Goal: Find contact information: Find contact information

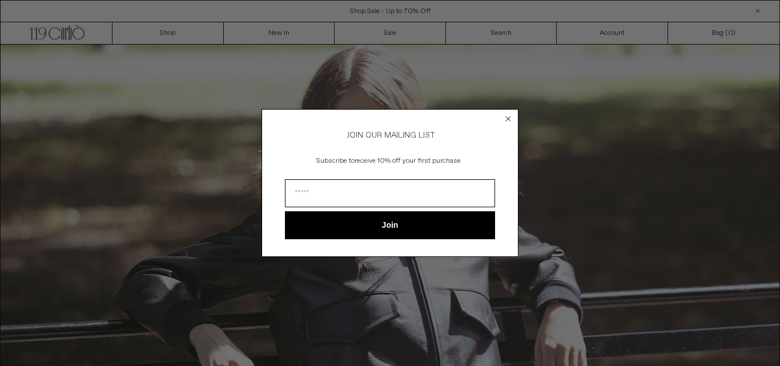
click at [508, 114] on circle "Close dialog" at bounding box center [508, 119] width 11 height 11
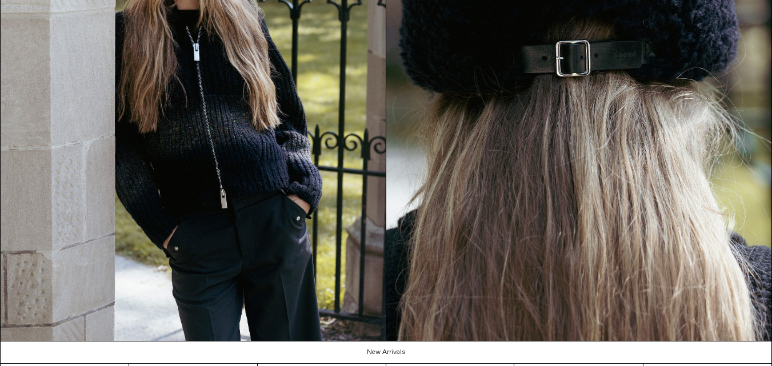
scroll to position [1648, 0]
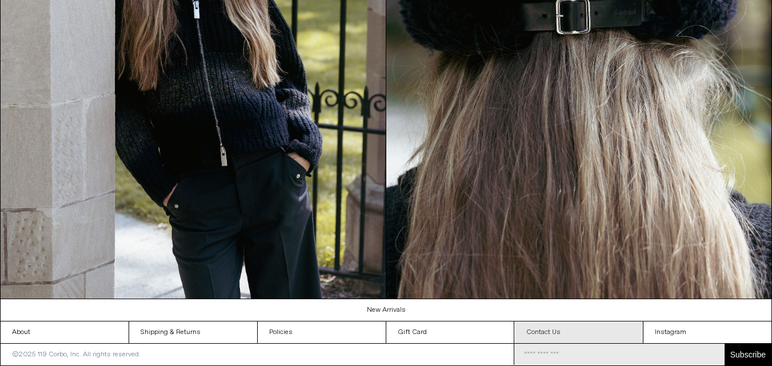
click at [571, 334] on link "Contact Us" at bounding box center [579, 333] width 128 height 22
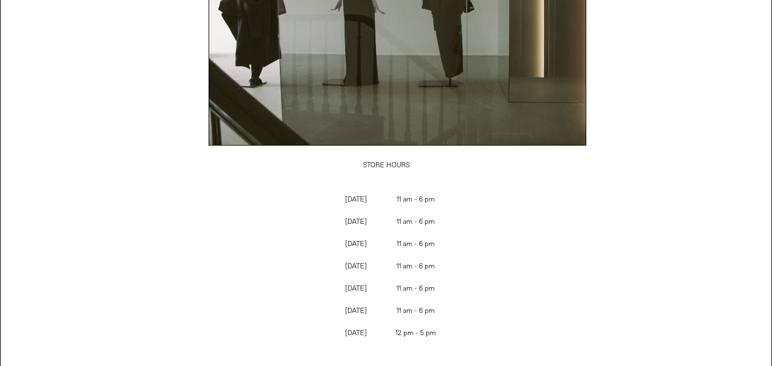
scroll to position [514, 0]
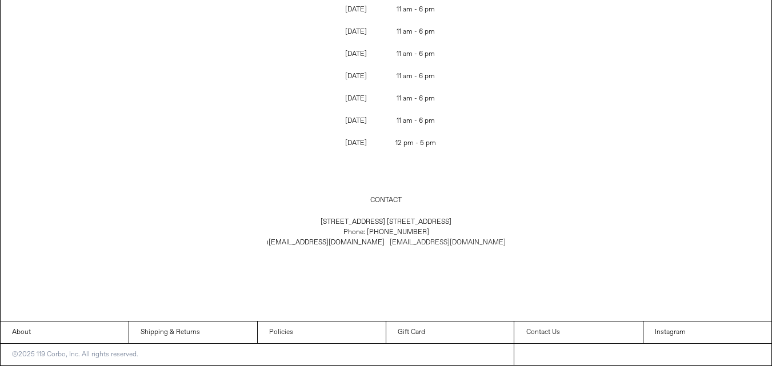
click at [429, 247] on link "sales@119corbo.com" at bounding box center [448, 242] width 116 height 9
click at [366, 247] on link "nfo@119corbo.com" at bounding box center [327, 242] width 116 height 9
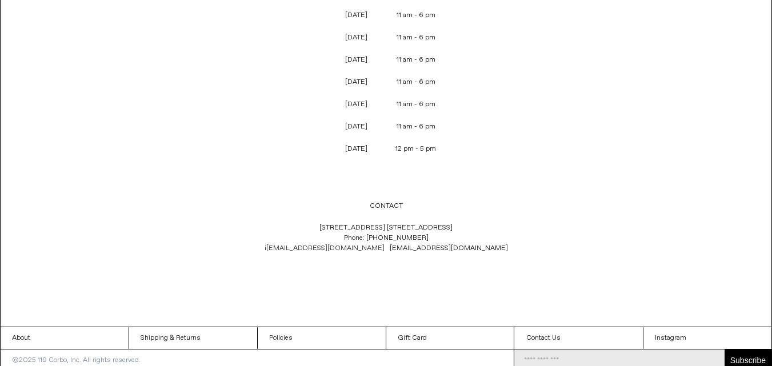
scroll to position [129, 0]
